Goal: Book appointment/travel/reservation

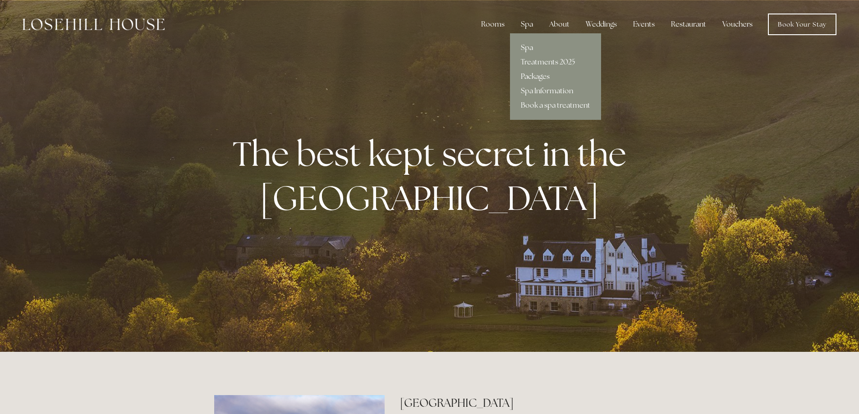
click at [532, 73] on link "Packages" at bounding box center [555, 76] width 91 height 14
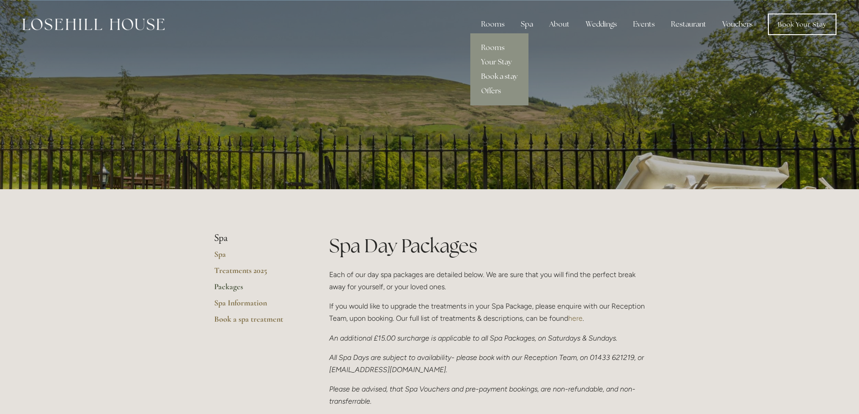
click at [504, 76] on link "Book a stay" at bounding box center [499, 76] width 58 height 14
